Goal: Task Accomplishment & Management: Use online tool/utility

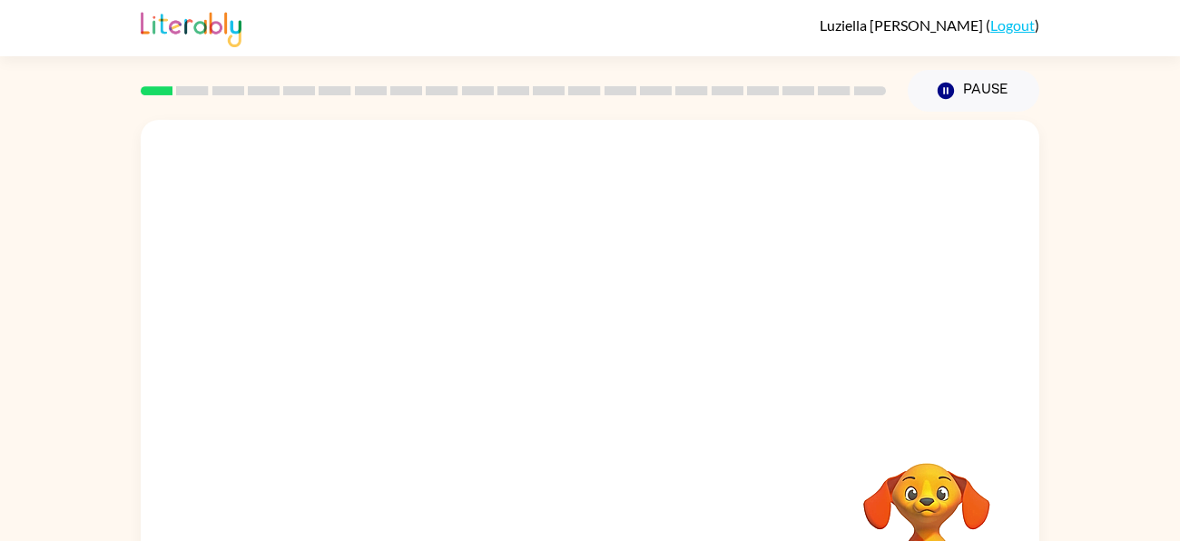
click at [1140, 346] on div "Your browser must support playing .mp4 files to use Literably. Please try using…" at bounding box center [590, 375] width 1180 height 526
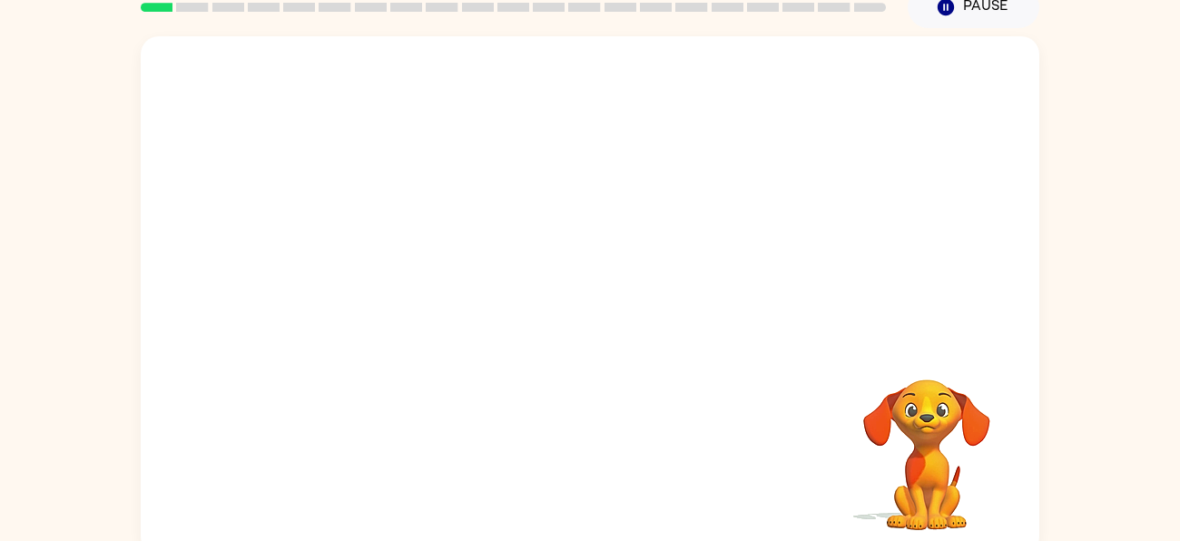
scroll to position [84, 0]
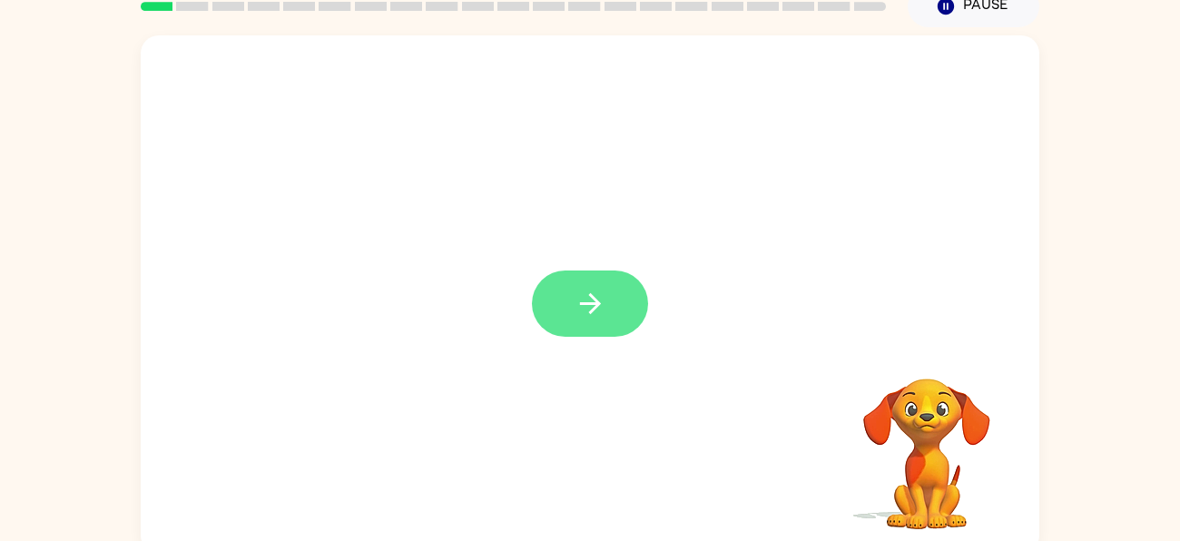
click at [592, 301] on icon "button" at bounding box center [590, 304] width 32 height 32
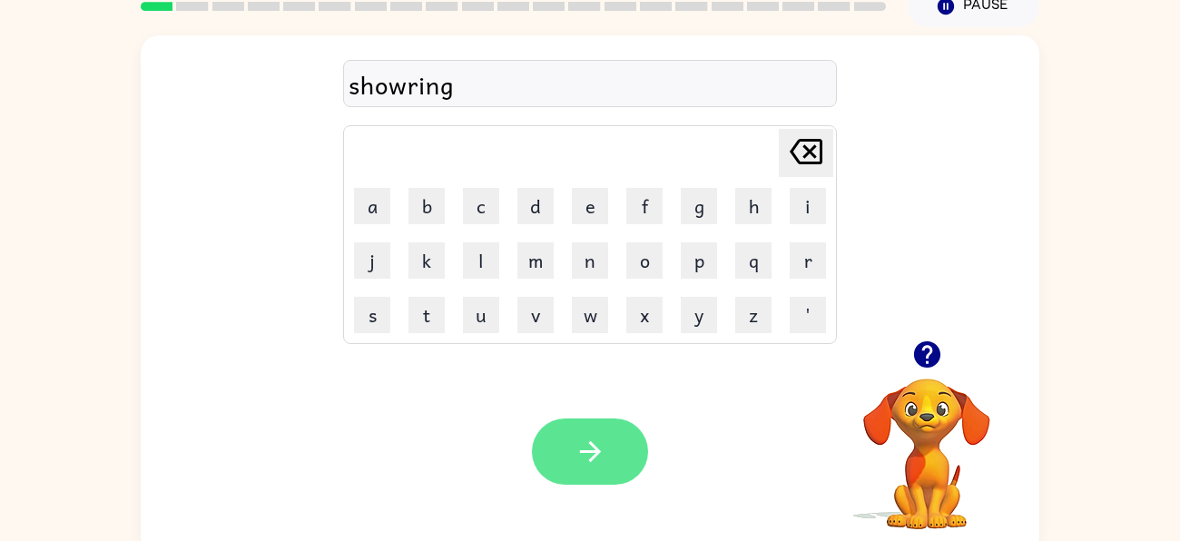
click at [583, 481] on button "button" at bounding box center [590, 451] width 116 height 66
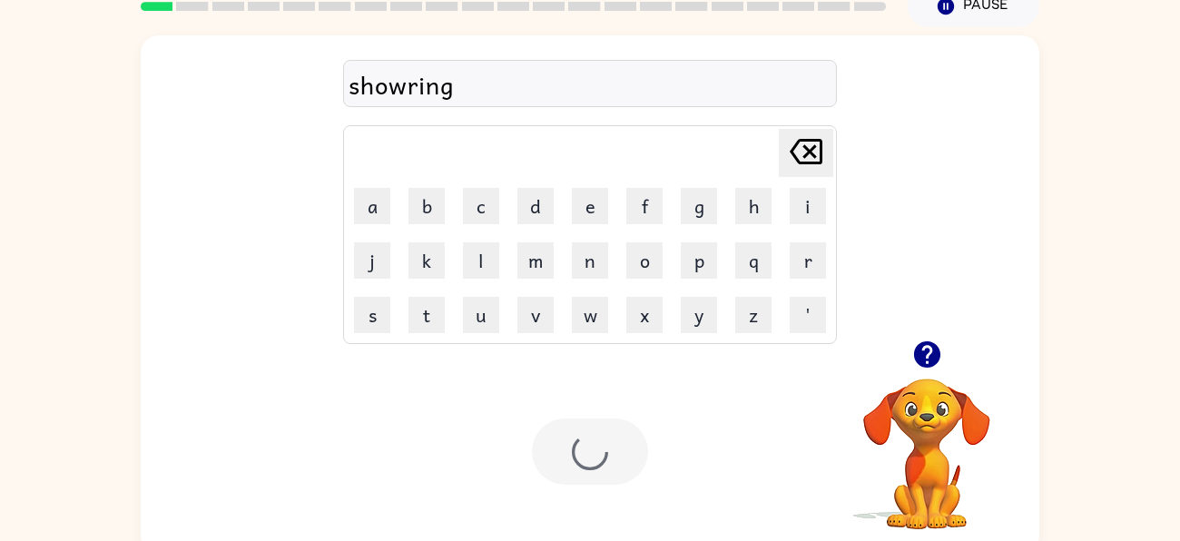
click at [618, 451] on div at bounding box center [590, 451] width 116 height 66
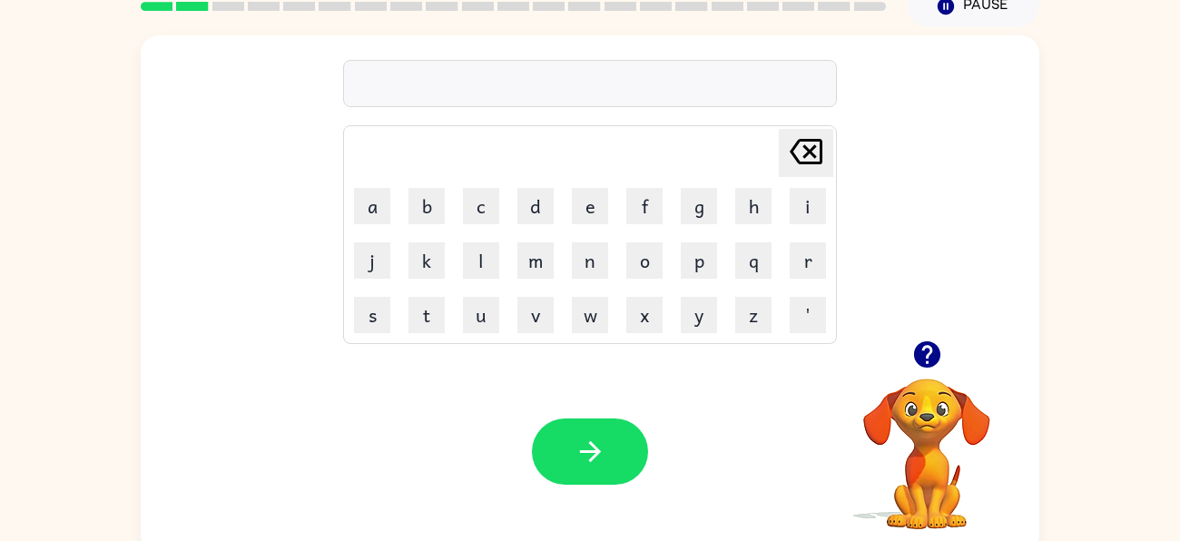
click at [929, 364] on icon "button" at bounding box center [926, 354] width 26 height 26
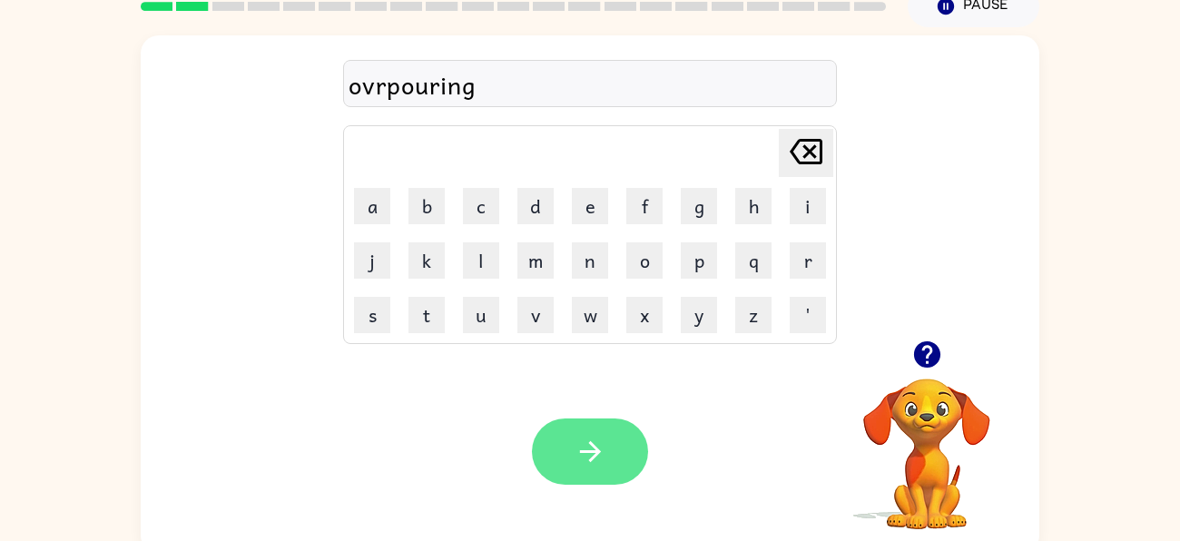
click at [587, 455] on icon "button" at bounding box center [590, 452] width 32 height 32
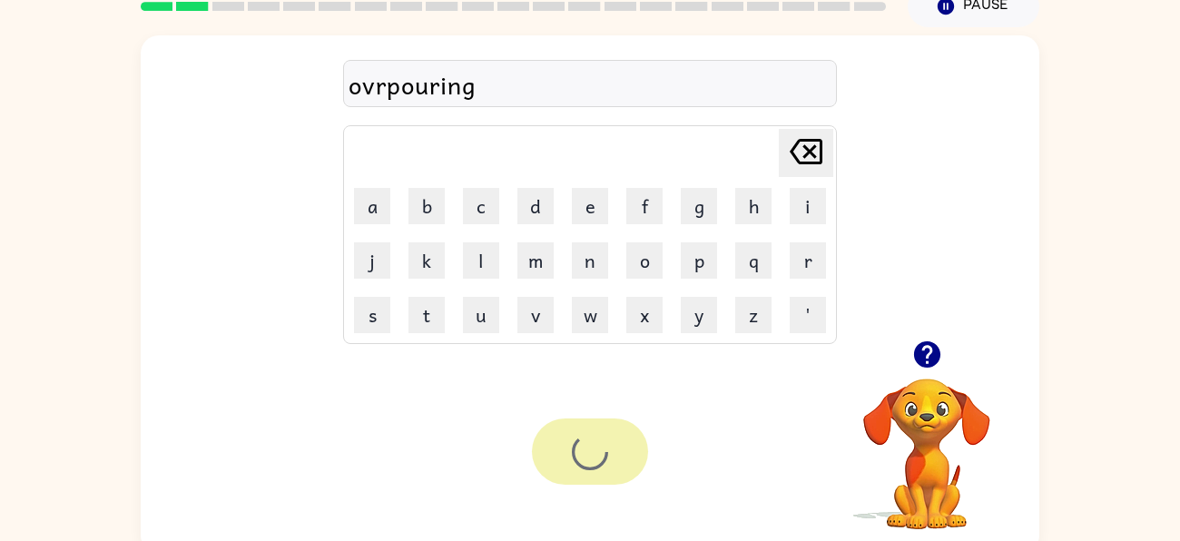
click at [569, 471] on div at bounding box center [590, 451] width 116 height 66
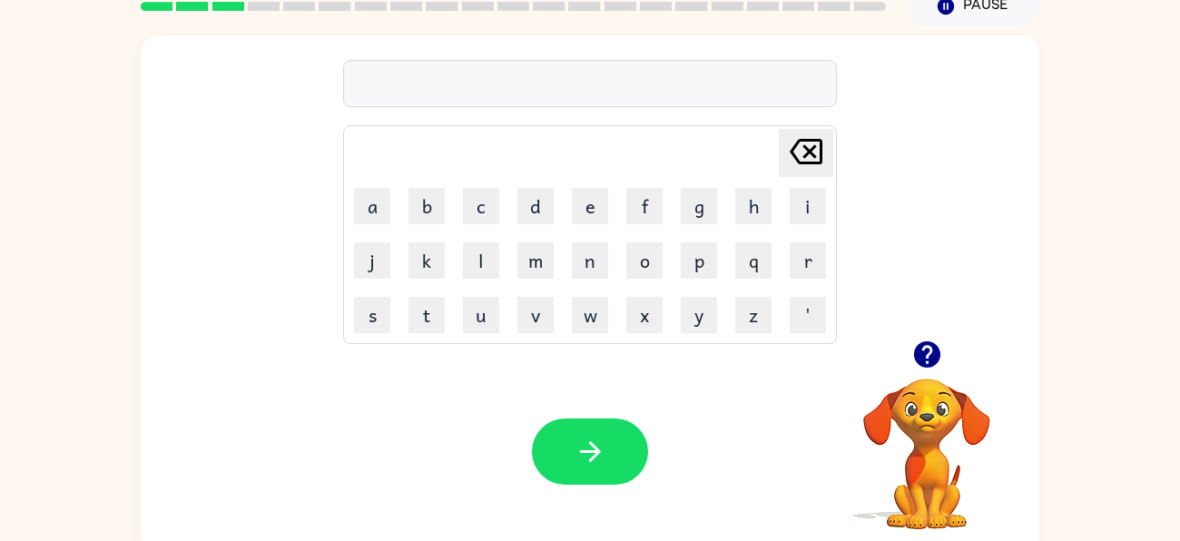
click at [933, 355] on icon "button" at bounding box center [926, 354] width 26 height 26
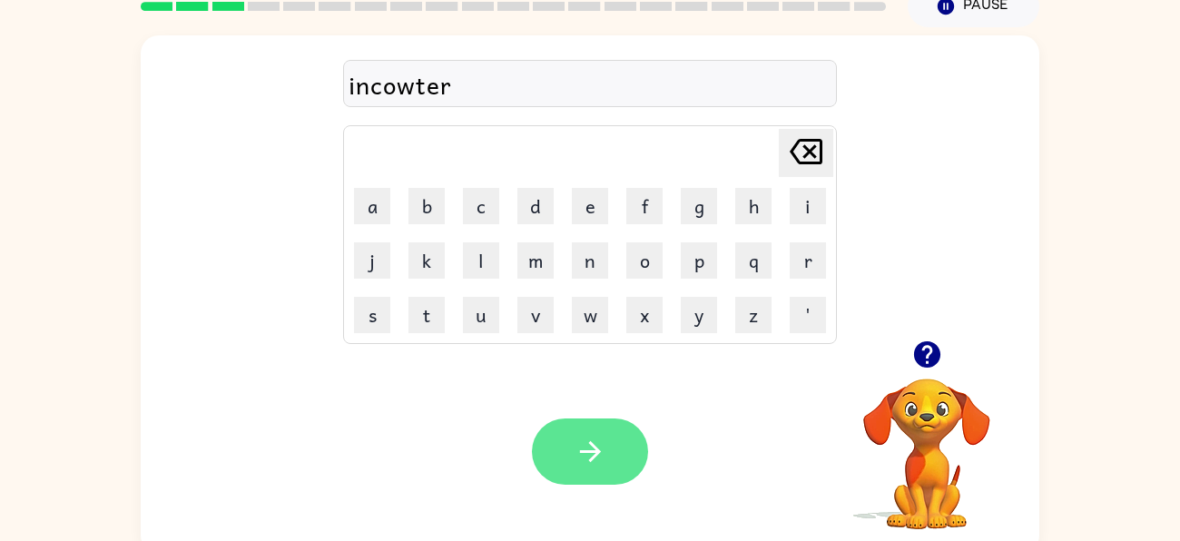
click at [594, 462] on icon "button" at bounding box center [590, 452] width 32 height 32
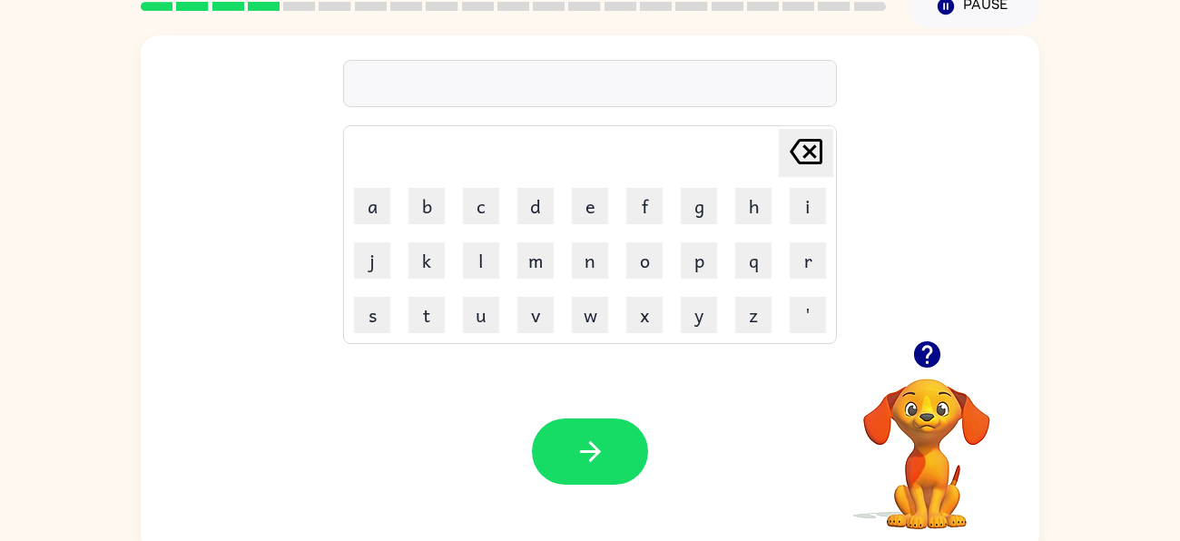
click at [932, 362] on icon "button" at bounding box center [926, 354] width 26 height 26
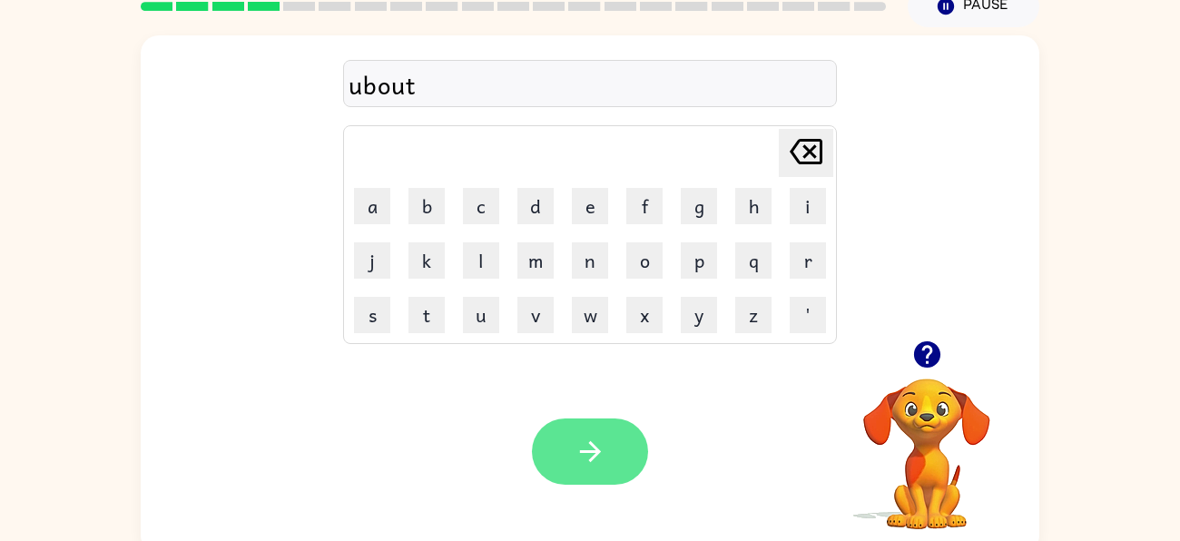
click at [596, 449] on icon "button" at bounding box center [589, 451] width 21 height 21
click at [613, 446] on button "button" at bounding box center [590, 451] width 116 height 66
